Goal: Navigation & Orientation: Find specific page/section

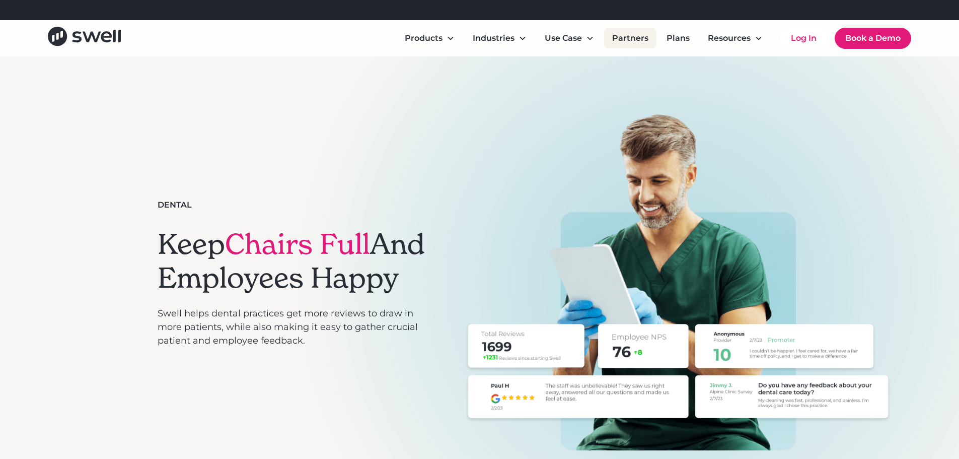
click at [632, 37] on link "Partners" at bounding box center [630, 38] width 52 height 20
